Goal: Task Accomplishment & Management: Manage account settings

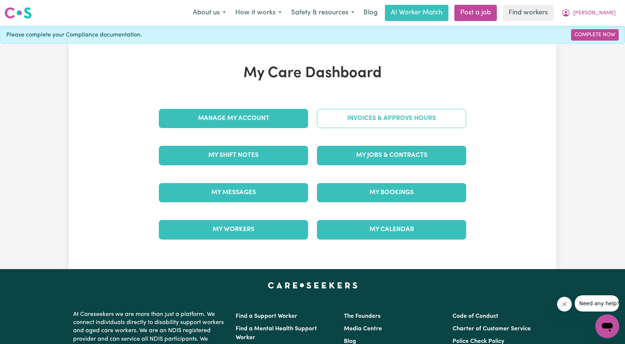
click at [341, 117] on link "Invoices & Approve Hours" at bounding box center [391, 118] width 149 height 19
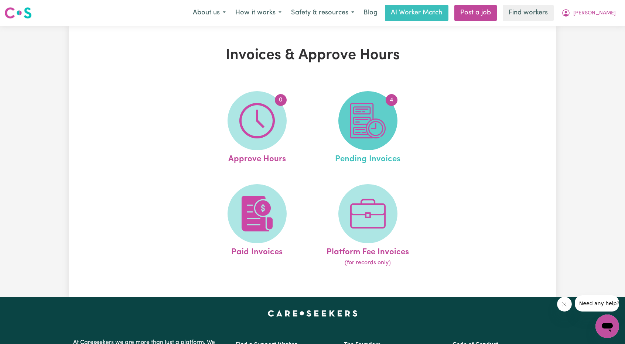
click at [377, 129] on img at bounding box center [367, 120] width 35 height 35
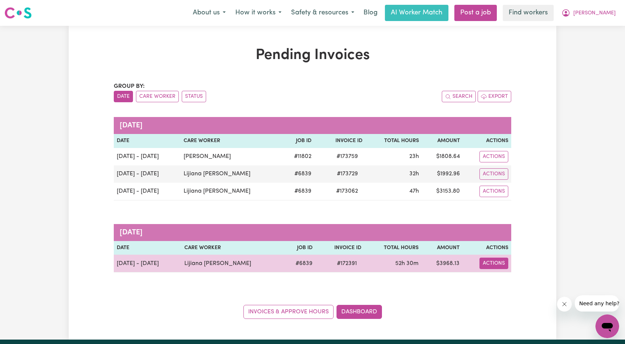
click at [493, 260] on button "Actions" at bounding box center [494, 263] width 29 height 11
click at [497, 275] on link "Download Invoice" at bounding box center [515, 280] width 68 height 15
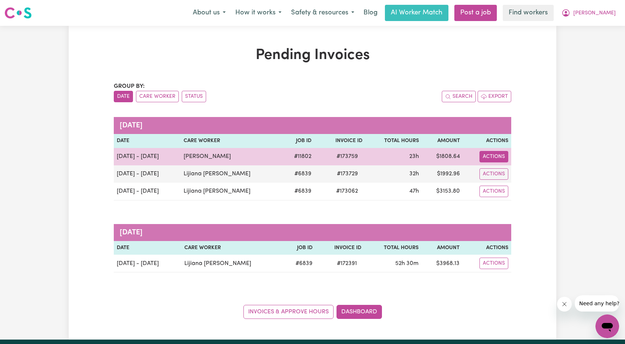
click at [487, 156] on button "Actions" at bounding box center [494, 156] width 29 height 11
click at [486, 168] on link "Download Invoice" at bounding box center [514, 173] width 68 height 15
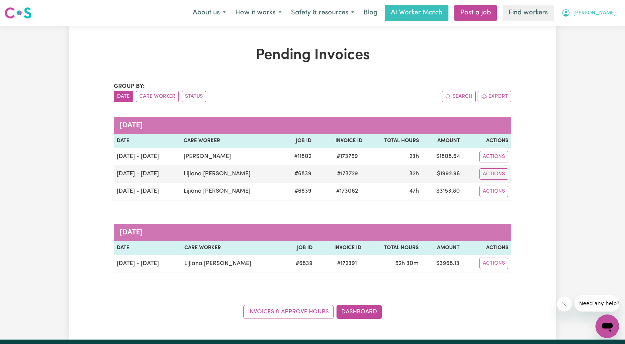
drag, startPoint x: 604, startPoint y: 13, endPoint x: 600, endPoint y: 16, distance: 4.3
click at [604, 11] on span "[PERSON_NAME]" at bounding box center [594, 13] width 42 height 8
click at [592, 24] on link "My Dashboard" at bounding box center [591, 29] width 58 height 14
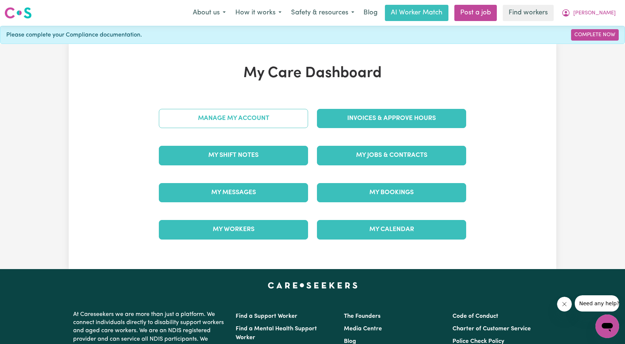
click at [264, 122] on link "Manage My Account" at bounding box center [233, 118] width 149 height 19
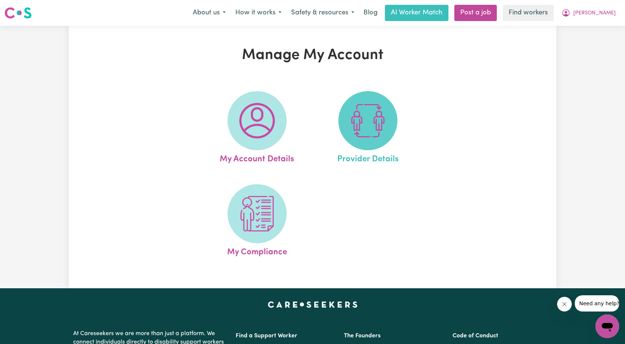
click at [348, 119] on span at bounding box center [367, 120] width 59 height 59
select select "NDIS_FUNDING_PLAN_MANAGED"
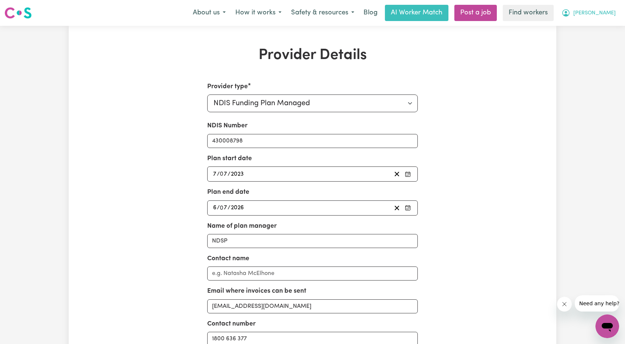
click at [613, 15] on button "[PERSON_NAME]" at bounding box center [589, 13] width 64 height 16
click at [582, 42] on link "Logout" at bounding box center [591, 42] width 58 height 14
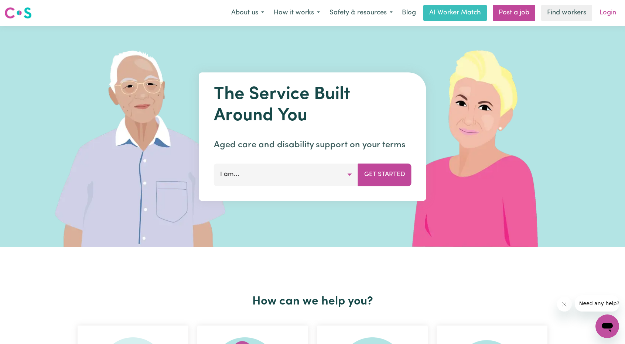
click at [602, 18] on link "Login" at bounding box center [607, 13] width 25 height 16
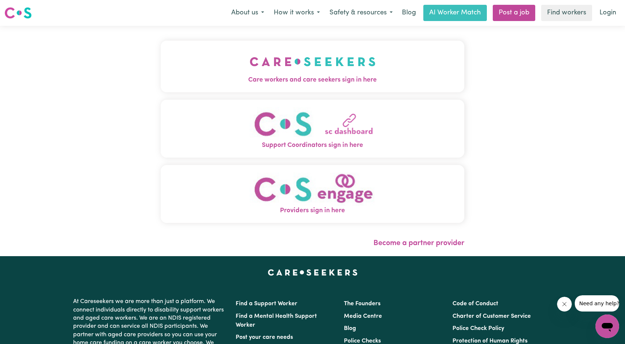
click at [261, 62] on img "Care workers and care seekers sign in here" at bounding box center [313, 61] width 126 height 27
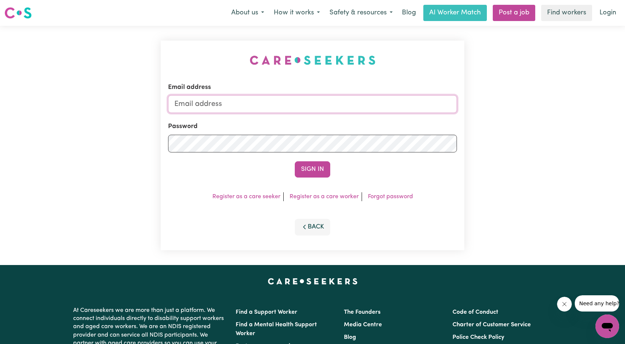
click at [303, 103] on input "Email address" at bounding box center [312, 104] width 289 height 18
drag, startPoint x: 213, startPoint y: 105, endPoint x: 346, endPoint y: 120, distance: 133.8
click at [348, 122] on form "Email address [EMAIL_ADDRESS][PERSON_NAME][DOMAIN_NAME] Password Sign In" at bounding box center [312, 130] width 289 height 95
type input "superuser~[EMAIL_ADDRESS][DOMAIN_NAME]"
click at [304, 172] on button "Sign In" at bounding box center [312, 169] width 35 height 16
